Goal: Entertainment & Leisure: Consume media (video, audio)

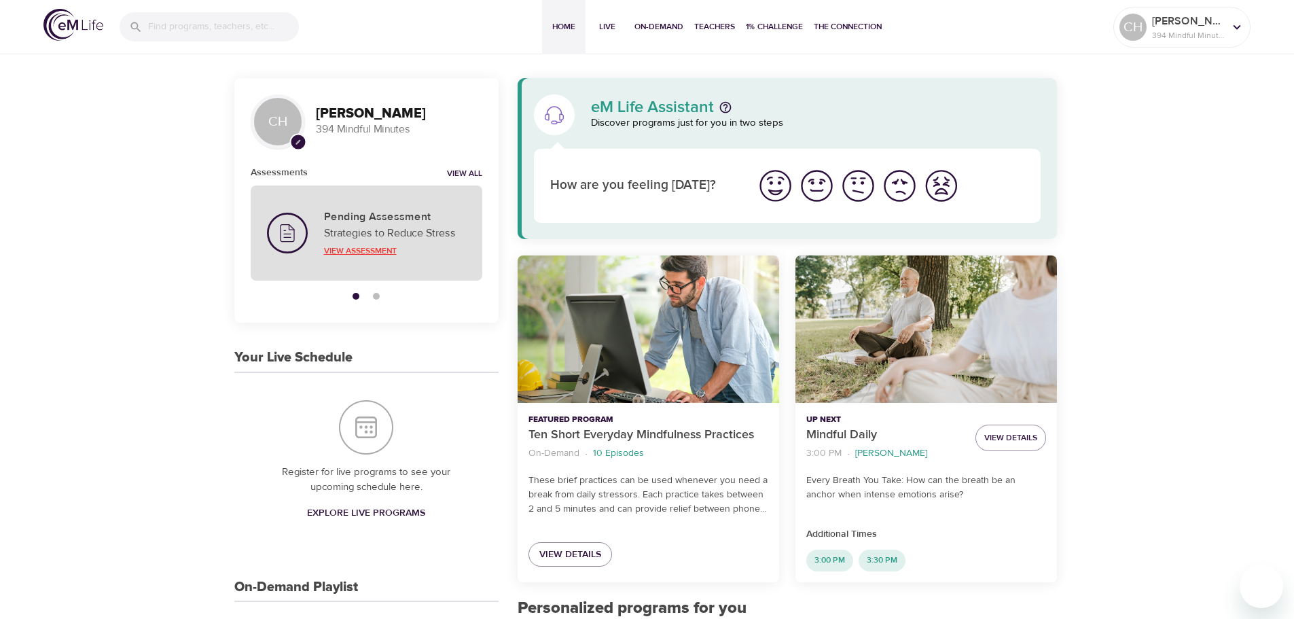
click at [361, 249] on p "View Assessment" at bounding box center [395, 251] width 142 height 12
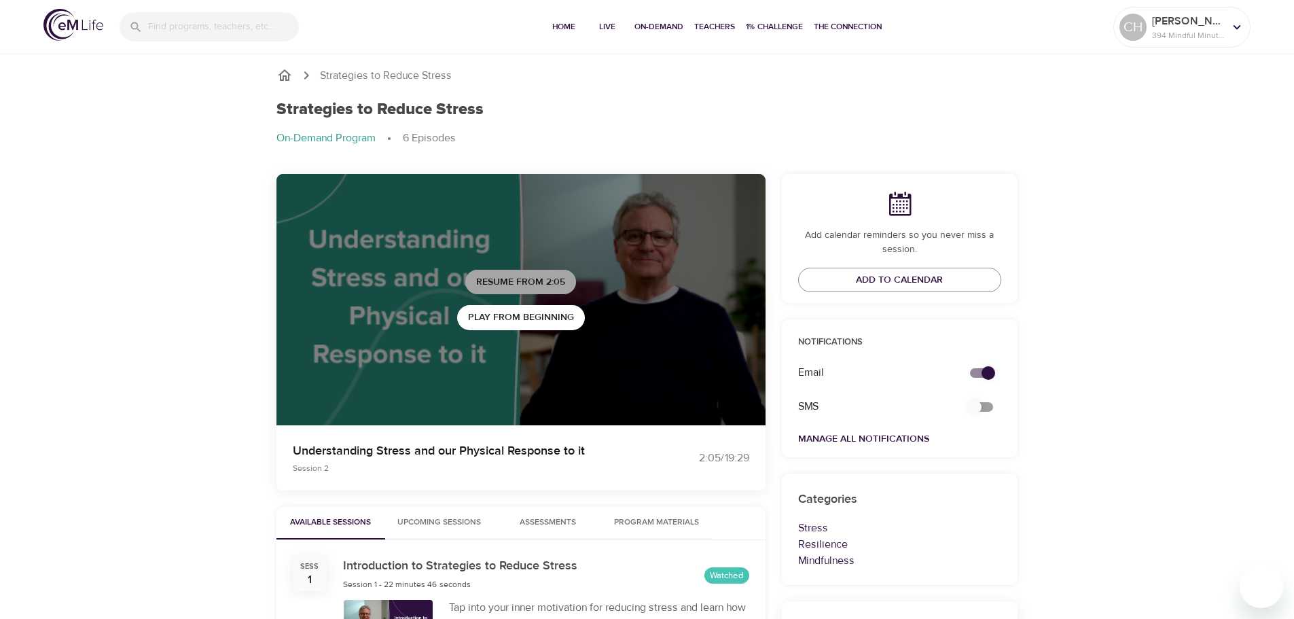
click at [505, 280] on span "Resume from 2:05" at bounding box center [520, 282] width 89 height 17
click at [545, 283] on span "Play Next Session" at bounding box center [521, 282] width 90 height 17
